Goal: Transaction & Acquisition: Obtain resource

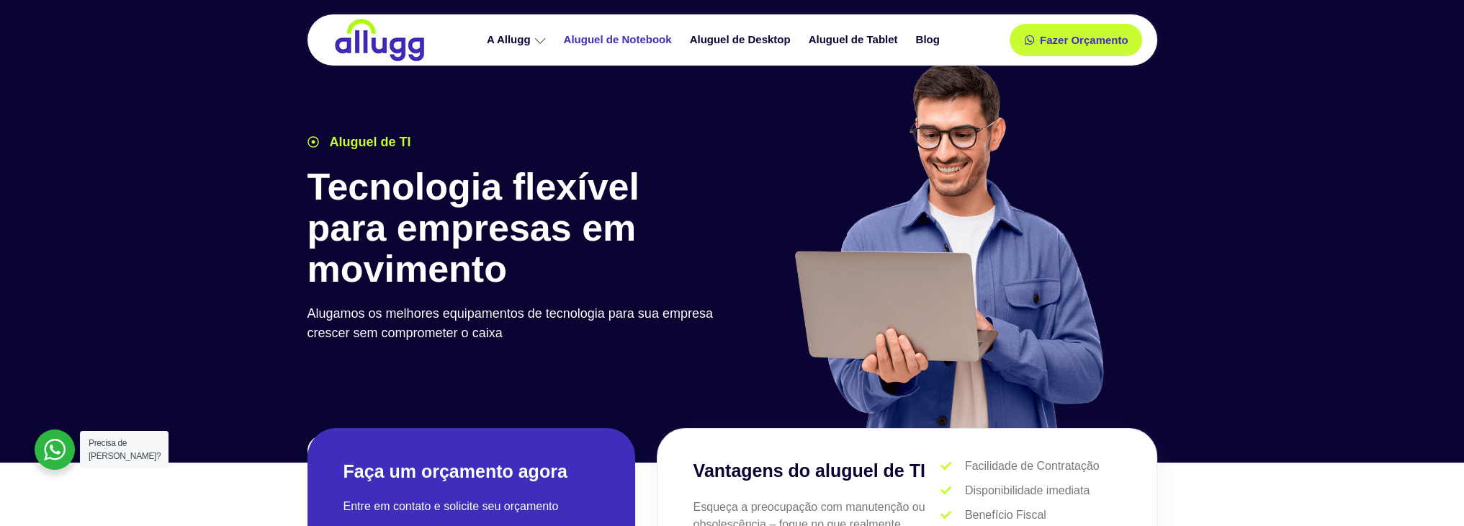
click at [645, 37] on link "Aluguel de Notebook" at bounding box center [620, 39] width 126 height 25
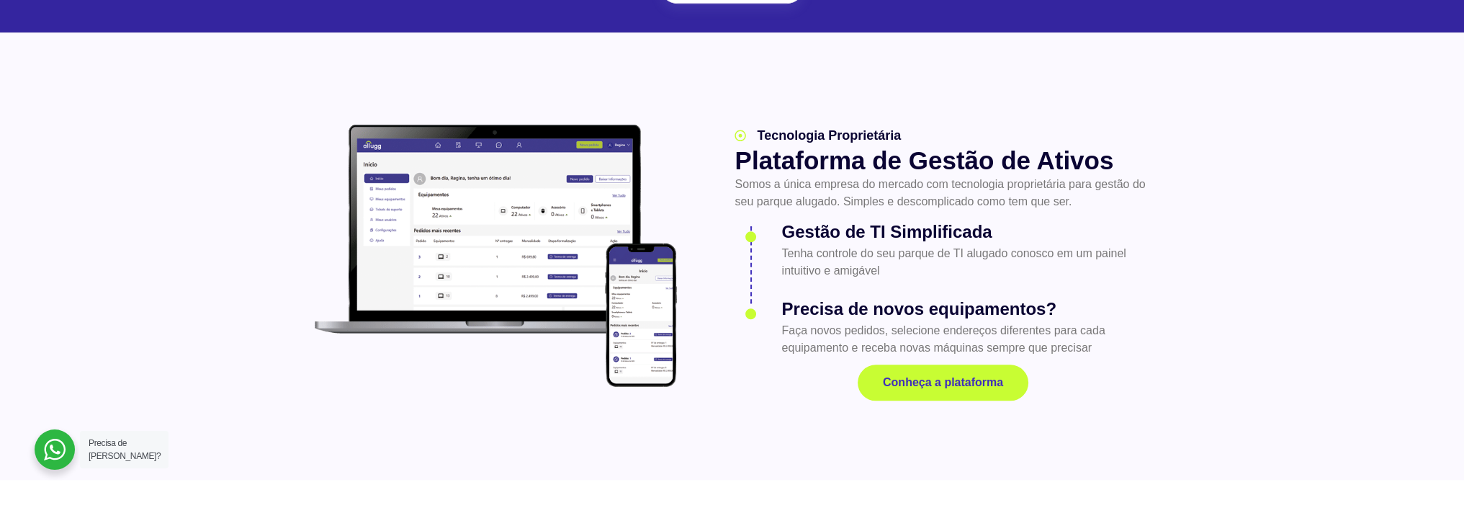
scroll to position [1513, 0]
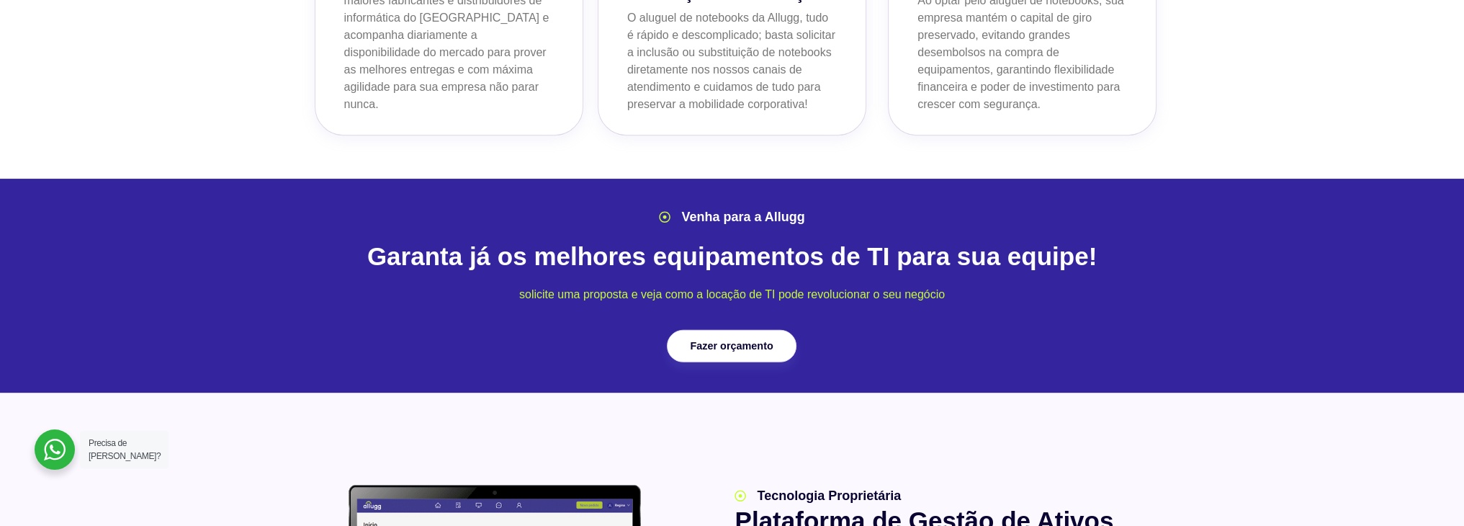
click at [728, 329] on link "Fazer orçamento" at bounding box center [732, 345] width 130 height 32
